Goal: Transaction & Acquisition: Purchase product/service

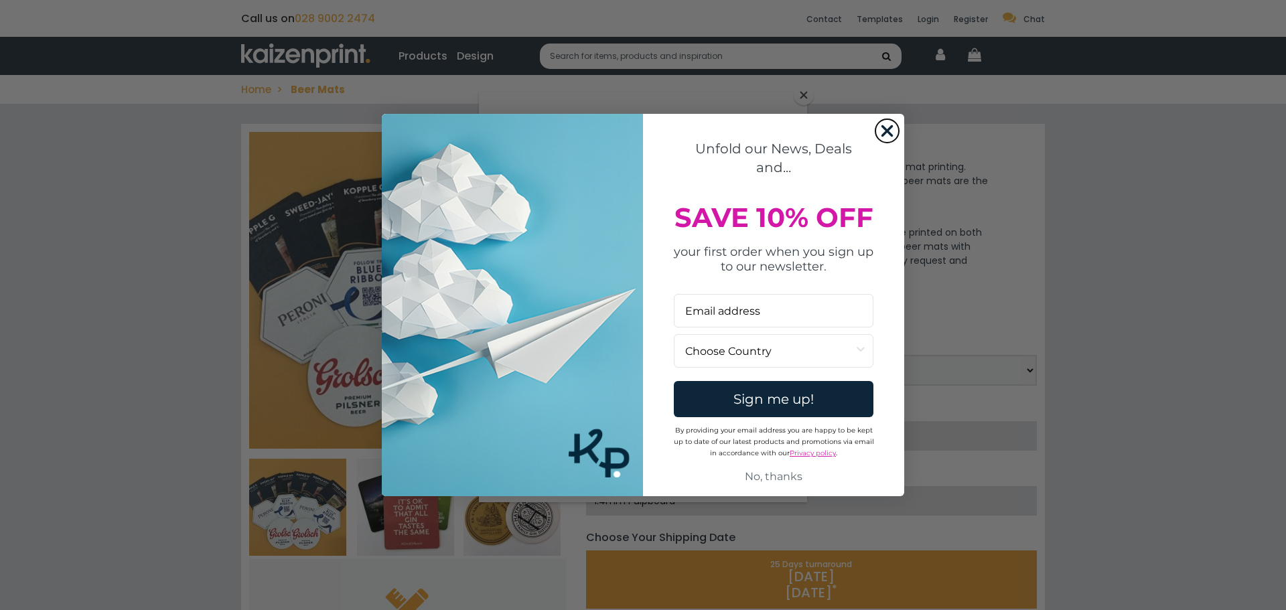
click at [883, 128] on circle "Close dialog" at bounding box center [887, 130] width 22 height 22
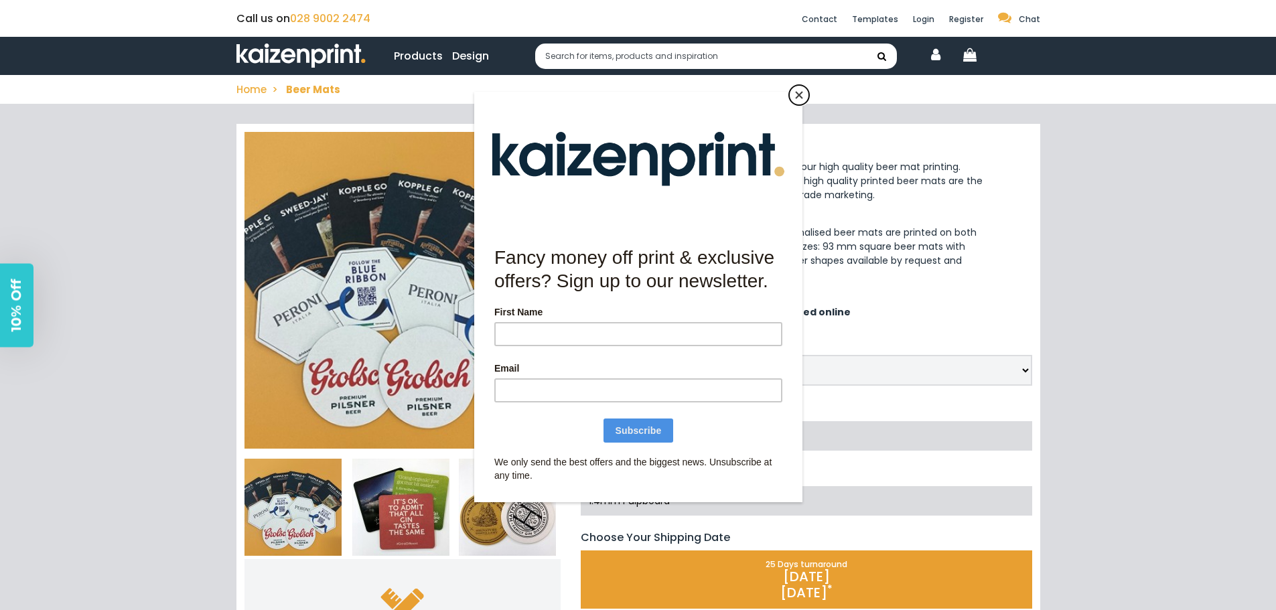
click at [799, 98] on button "Close" at bounding box center [799, 95] width 20 height 20
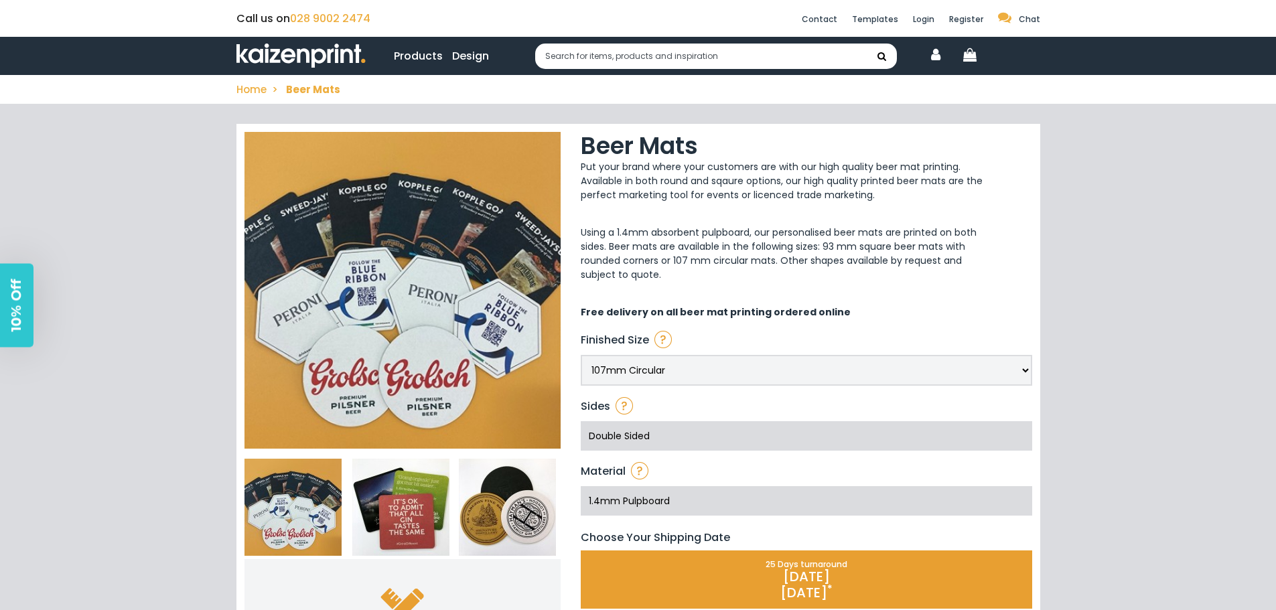
click at [751, 364] on select "107mm Circular 93mm Square With Rounded Corners" at bounding box center [806, 370] width 451 height 31
select select "522"
click at [581, 355] on select "107mm Circular 93mm Square With Rounded Corners" at bounding box center [806, 370] width 451 height 31
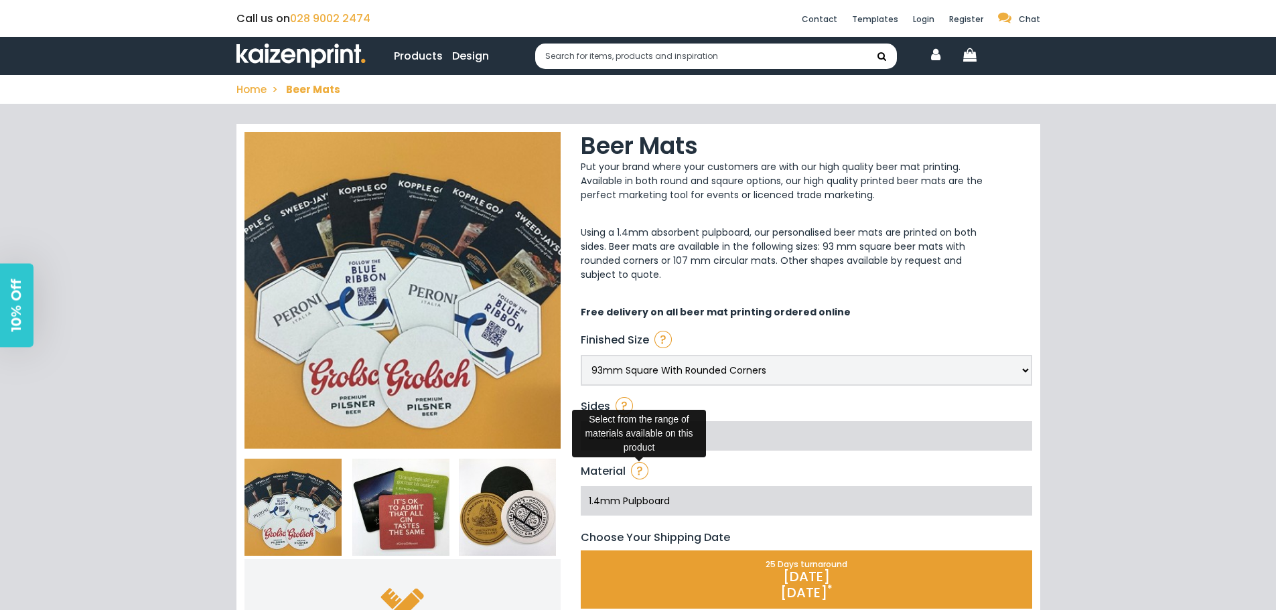
click at [640, 471] on img at bounding box center [639, 470] width 17 height 17
click at [698, 482] on div "1.4mm Pulpboard" at bounding box center [806, 501] width 451 height 43
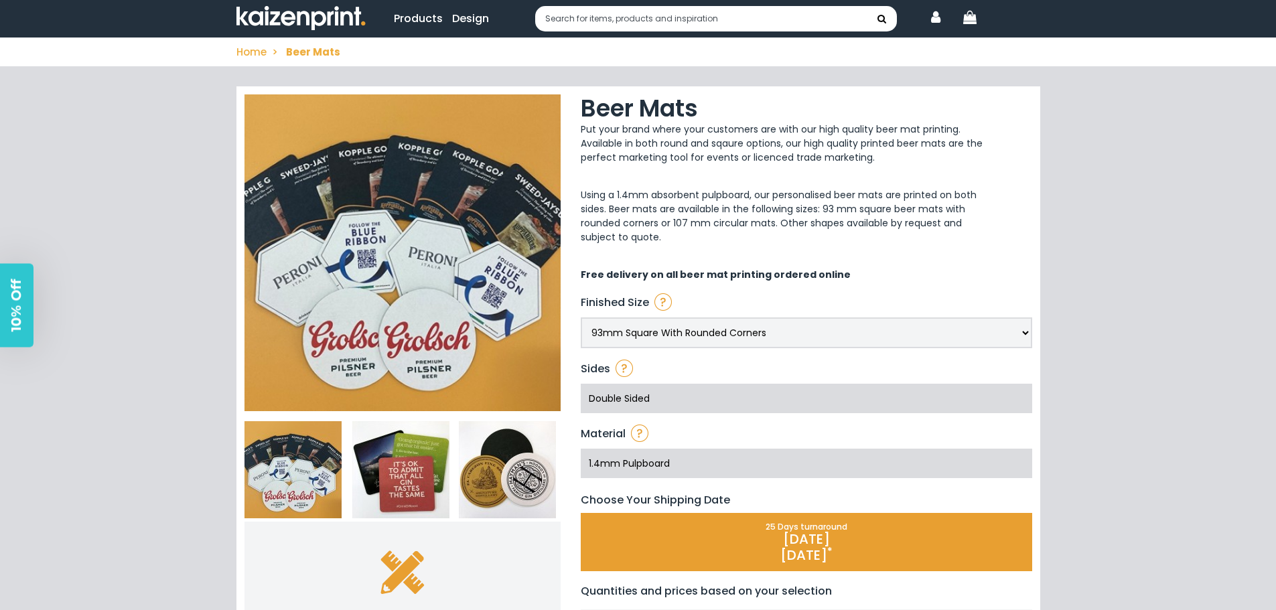
scroll to position [67, 0]
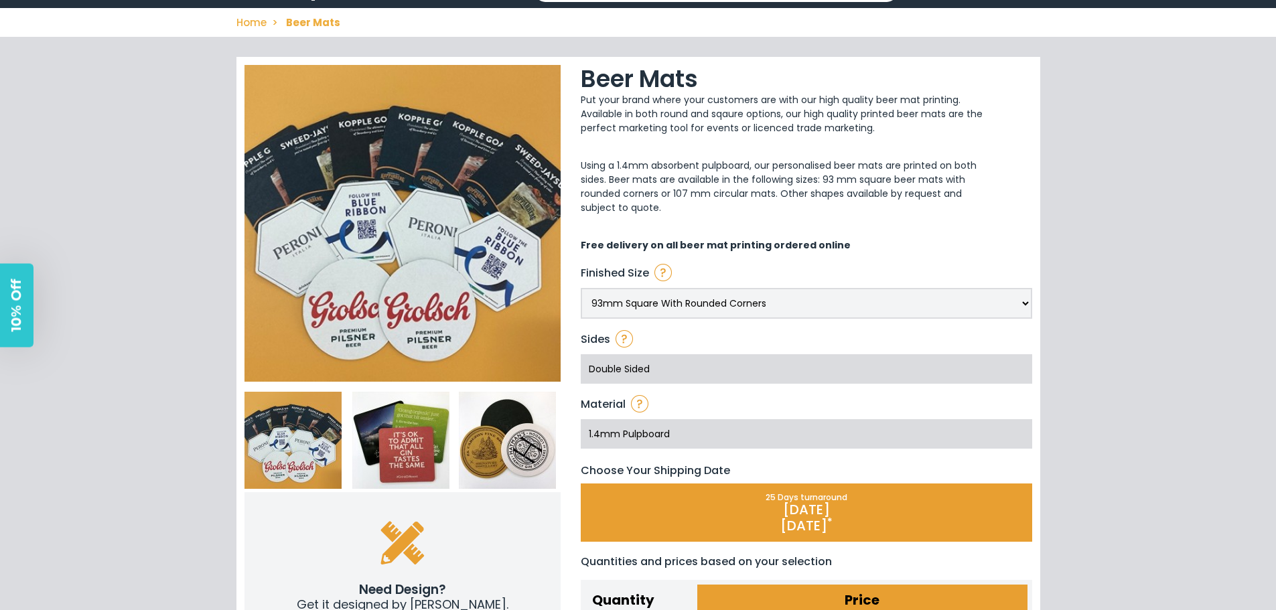
click at [766, 441] on div "1.4mm Pulpboard" at bounding box center [806, 434] width 451 height 43
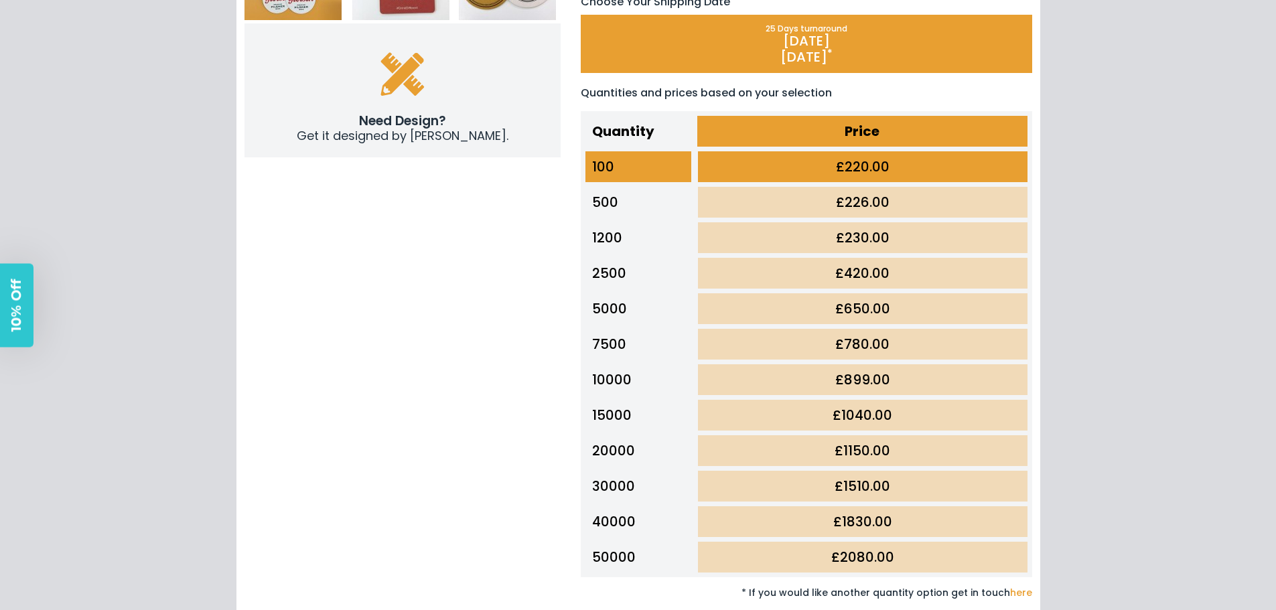
scroll to position [268, 0]
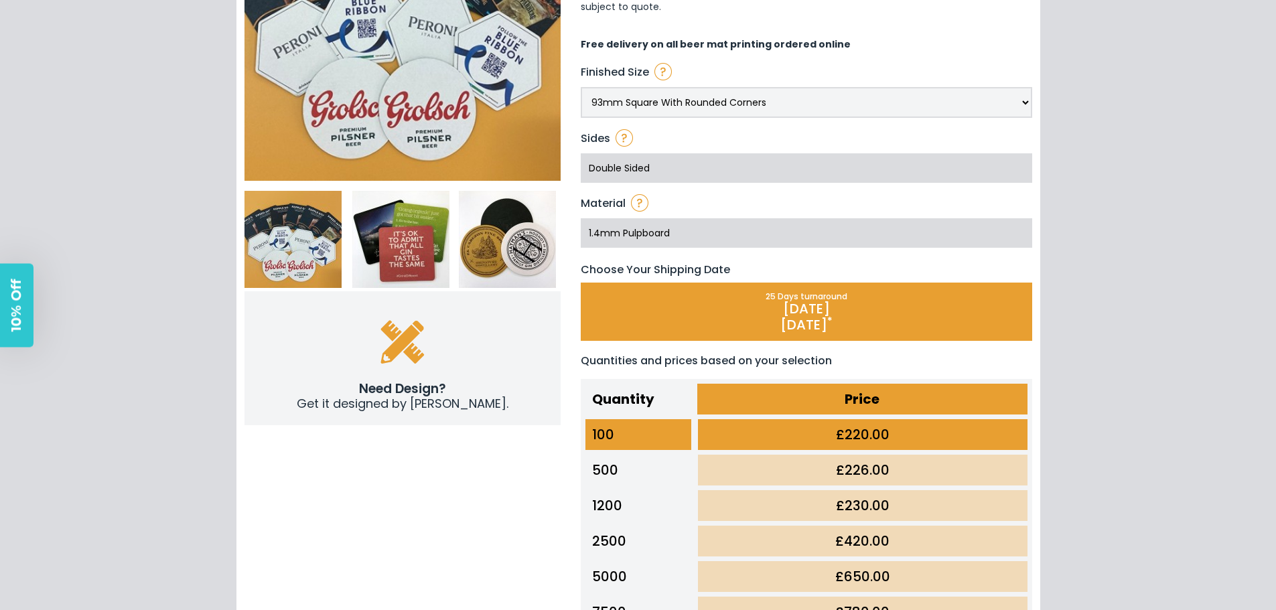
click at [859, 314] on p "[DATE] *" at bounding box center [806, 317] width 449 height 32
click at [808, 317] on p "[DATE] *" at bounding box center [806, 317] width 449 height 32
drag, startPoint x: 1096, startPoint y: 249, endPoint x: 1103, endPoint y: 254, distance: 8.6
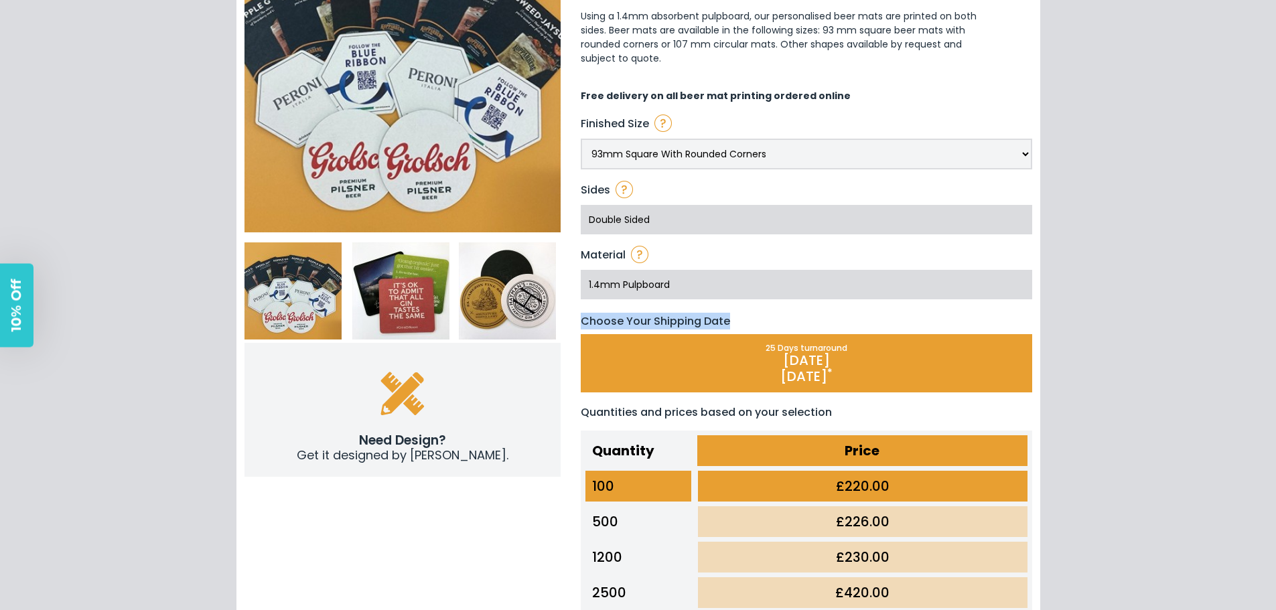
scroll to position [335, 0]
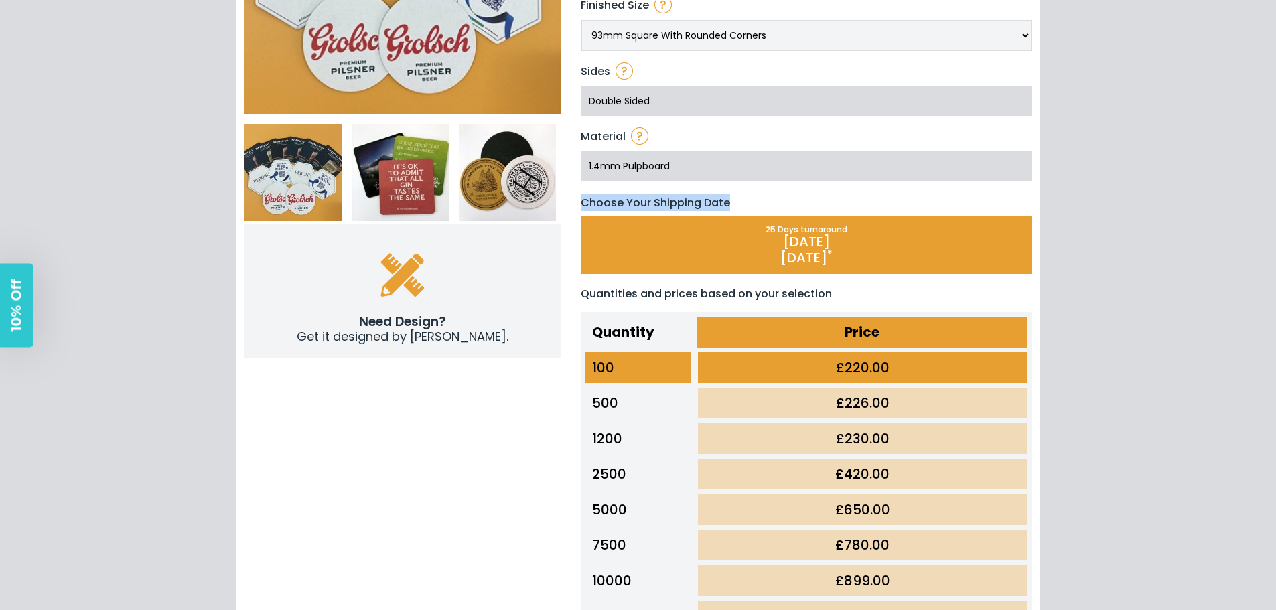
click at [806, 243] on p "[DATE] *" at bounding box center [806, 250] width 449 height 32
click at [644, 398] on td "500" at bounding box center [639, 403] width 112 height 35
click at [613, 410] on td "500" at bounding box center [639, 403] width 112 height 35
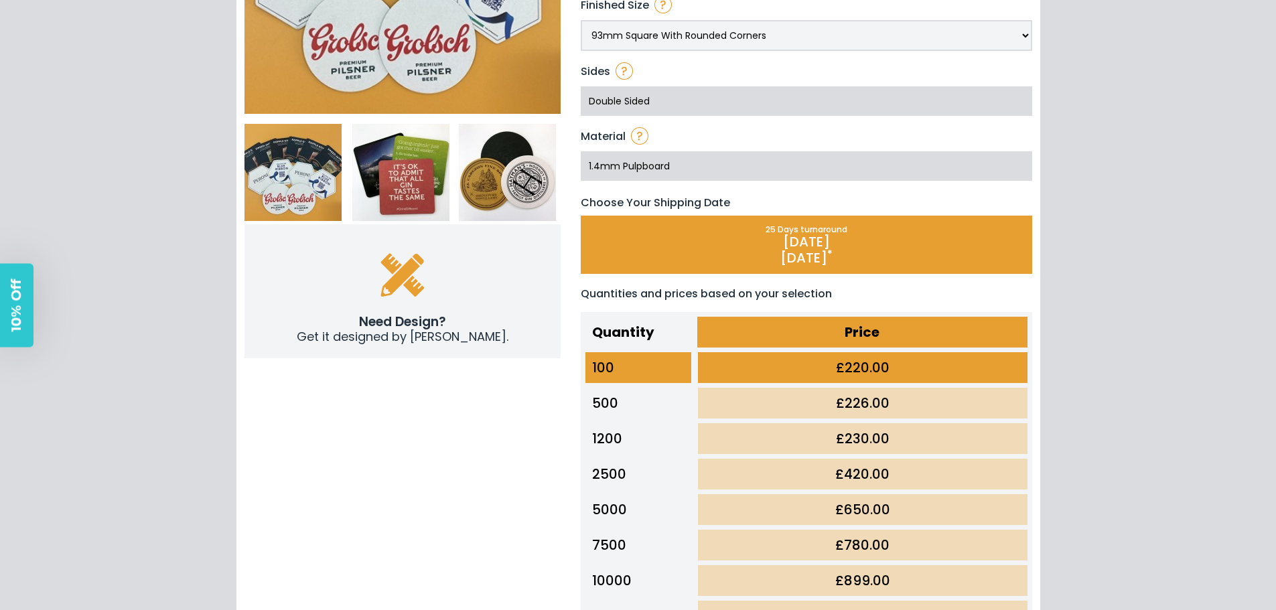
click at [790, 394] on td "£226.00" at bounding box center [862, 403] width 335 height 35
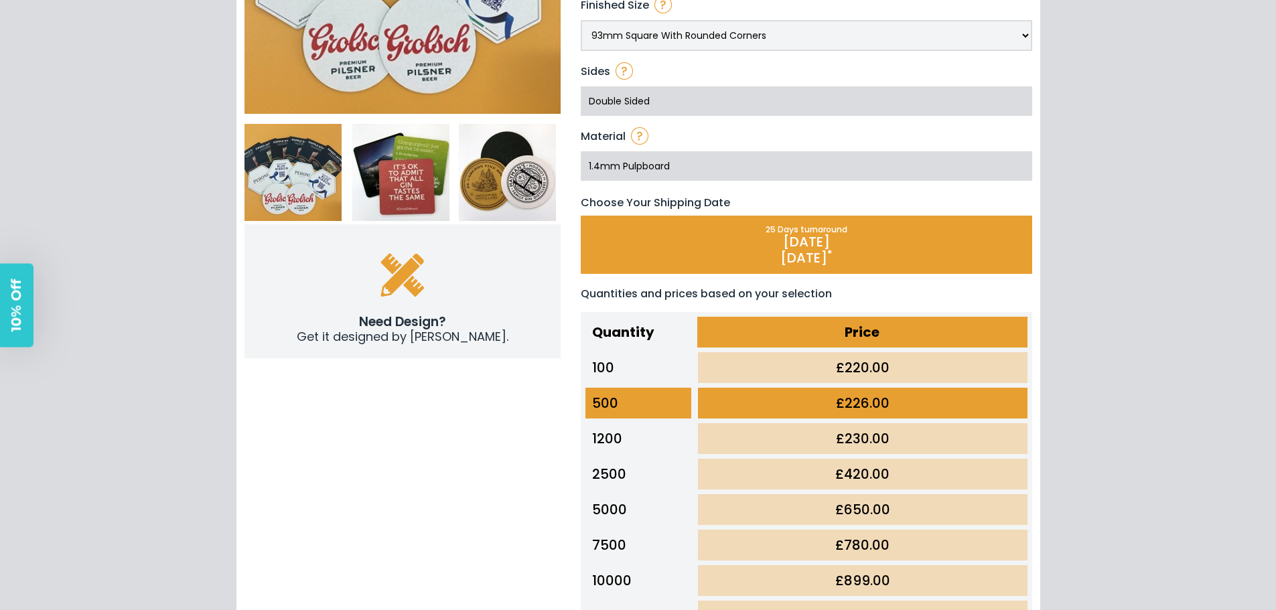
click at [768, 443] on td "£230.00" at bounding box center [862, 438] width 335 height 35
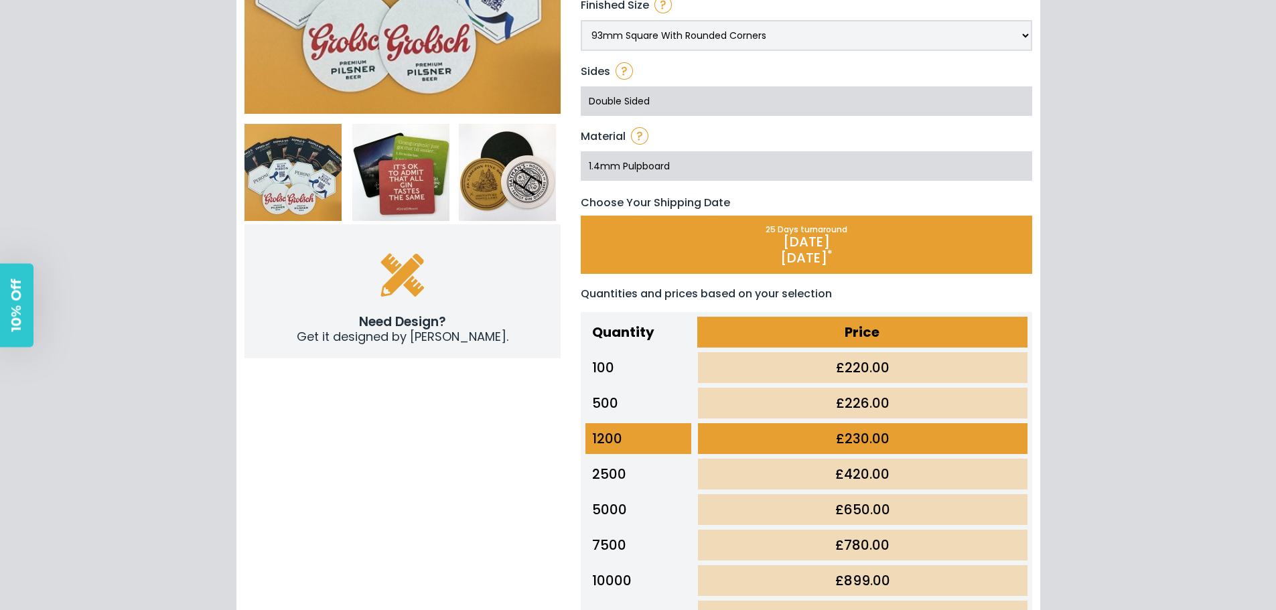
click at [780, 466] on td "£420.00" at bounding box center [862, 474] width 335 height 35
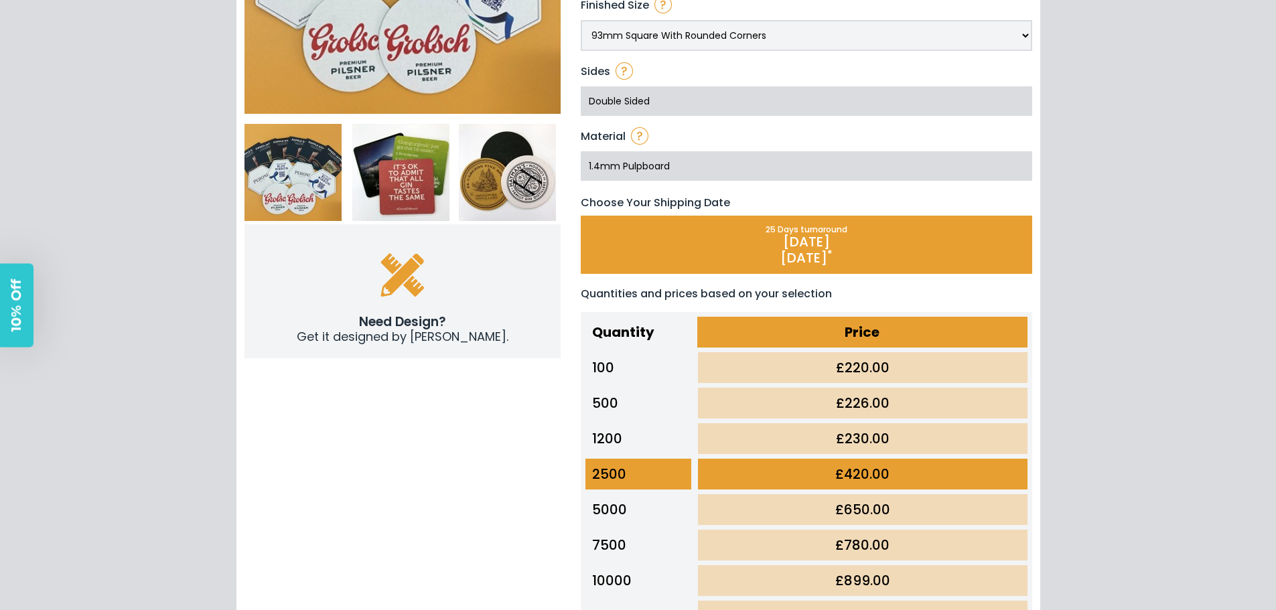
click at [849, 240] on p "[DATE] *" at bounding box center [806, 250] width 449 height 32
click at [792, 362] on td "£220.00" at bounding box center [862, 367] width 335 height 35
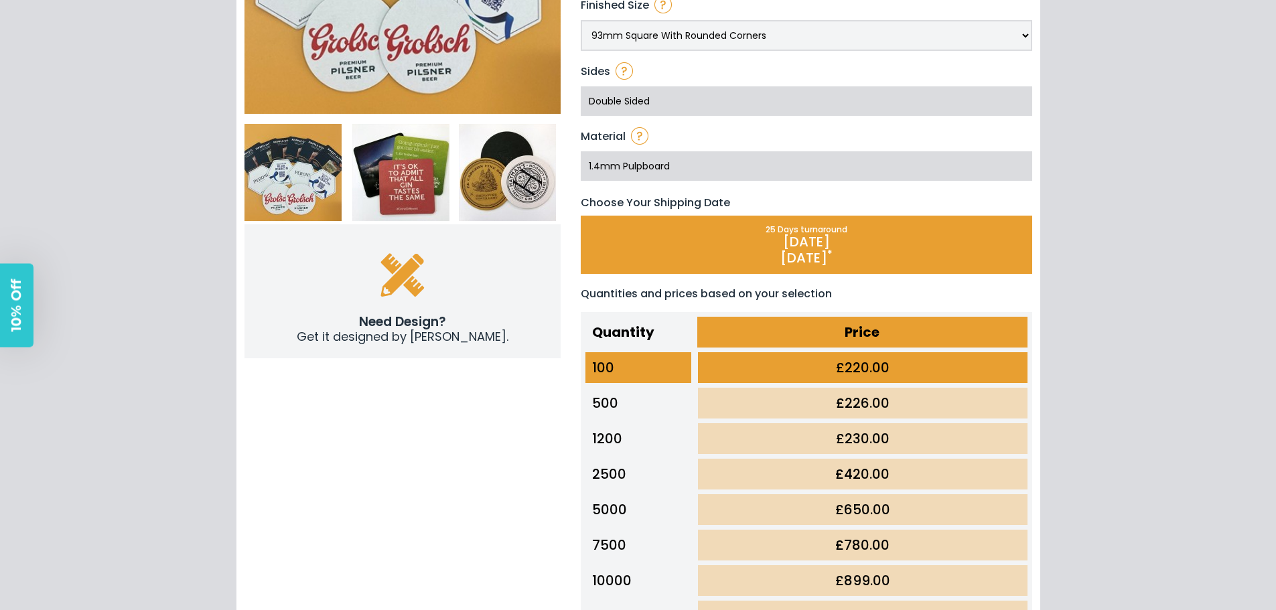
click at [786, 262] on p "[DATE] *" at bounding box center [806, 250] width 449 height 32
click at [695, 254] on p "[DATE] *" at bounding box center [806, 250] width 449 height 32
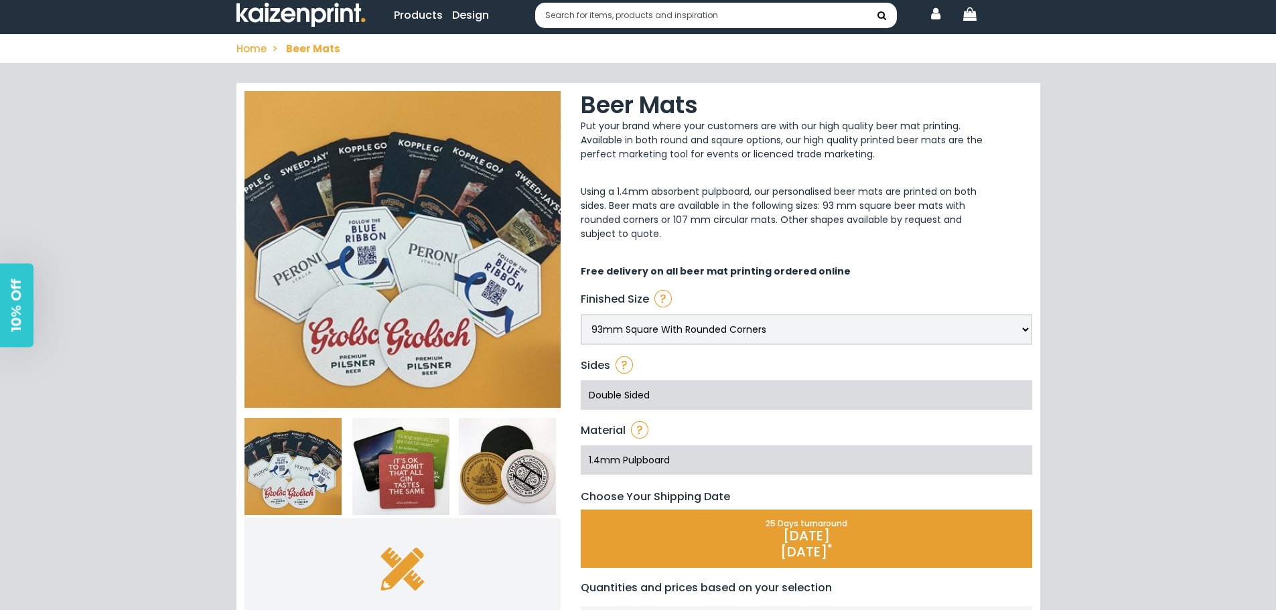
scroll to position [0, 0]
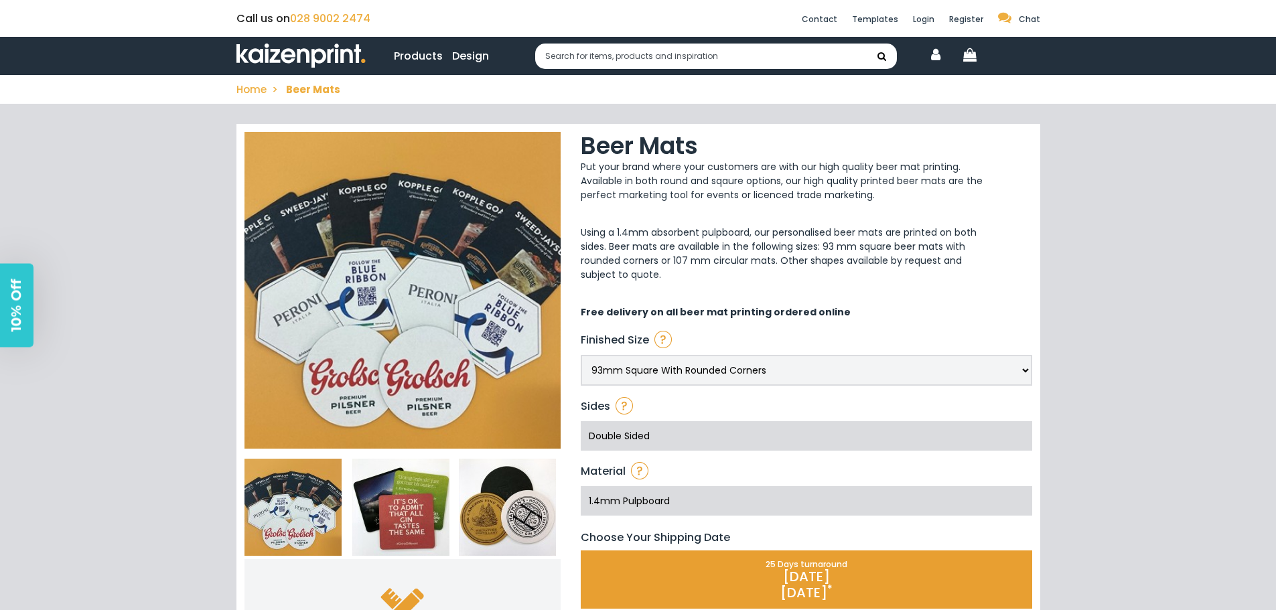
click at [867, 226] on p "Using a 1.4mm absorbent pulpboard, our personalised beer mats are printed on bo…" at bounding box center [784, 254] width 406 height 56
